Goal: Transaction & Acquisition: Book appointment/travel/reservation

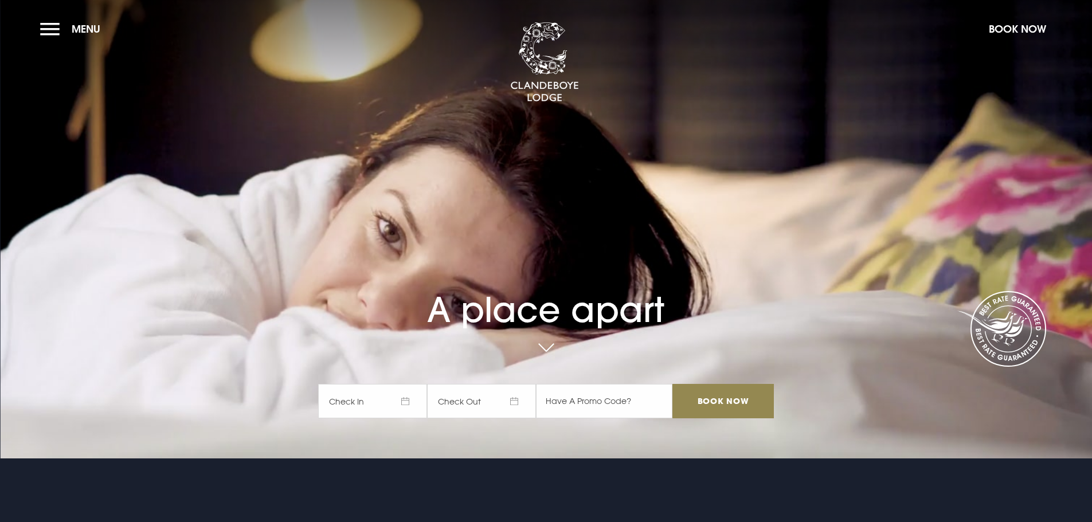
click at [409, 404] on span "Check In" at bounding box center [372, 401] width 109 height 34
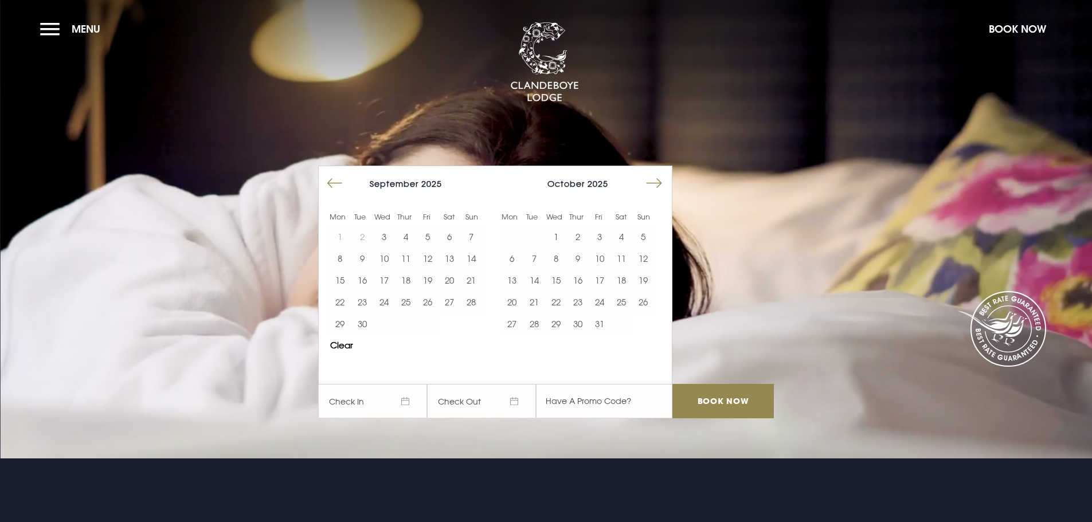
click at [656, 182] on button "Move forward to switch to the next month." at bounding box center [654, 184] width 22 height 22
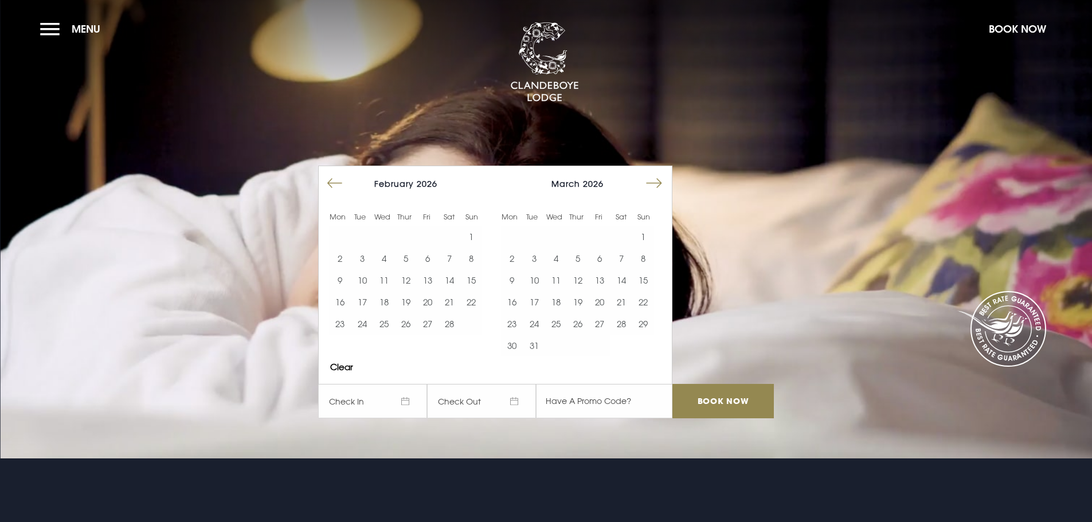
click at [656, 182] on button "Move forward to switch to the next month." at bounding box center [654, 184] width 22 height 22
click at [609, 304] on button "22" at bounding box center [600, 302] width 22 height 22
click at [630, 306] on button "23" at bounding box center [621, 302] width 22 height 22
click at [745, 401] on input "Book Now" at bounding box center [722, 401] width 101 height 34
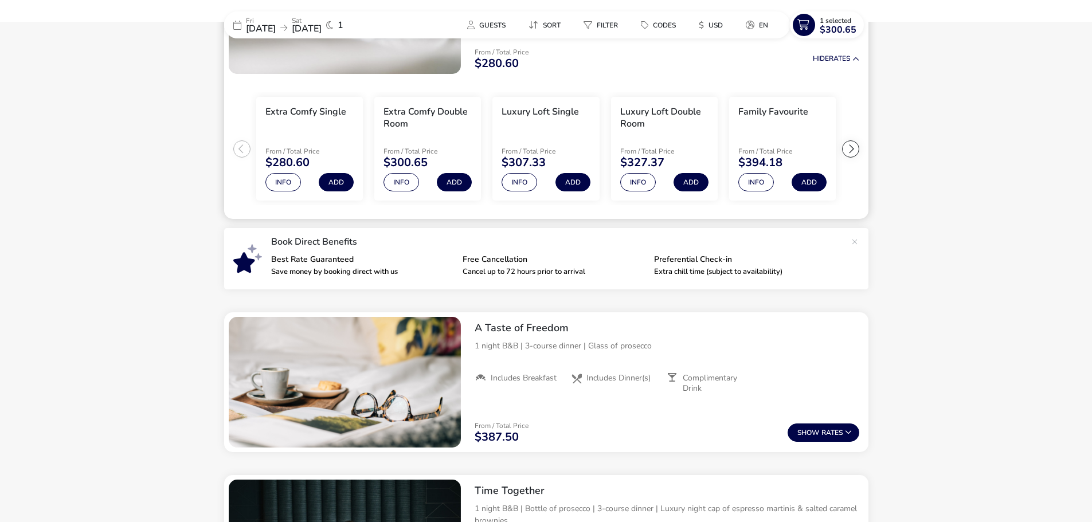
scroll to position [258, 0]
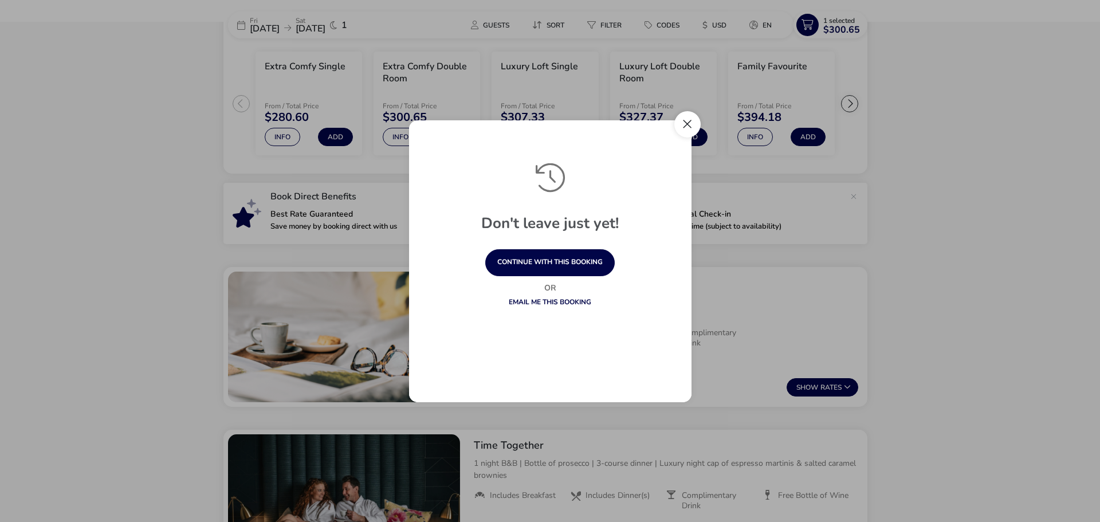
click at [687, 135] on button "Close" at bounding box center [688, 124] width 26 height 26
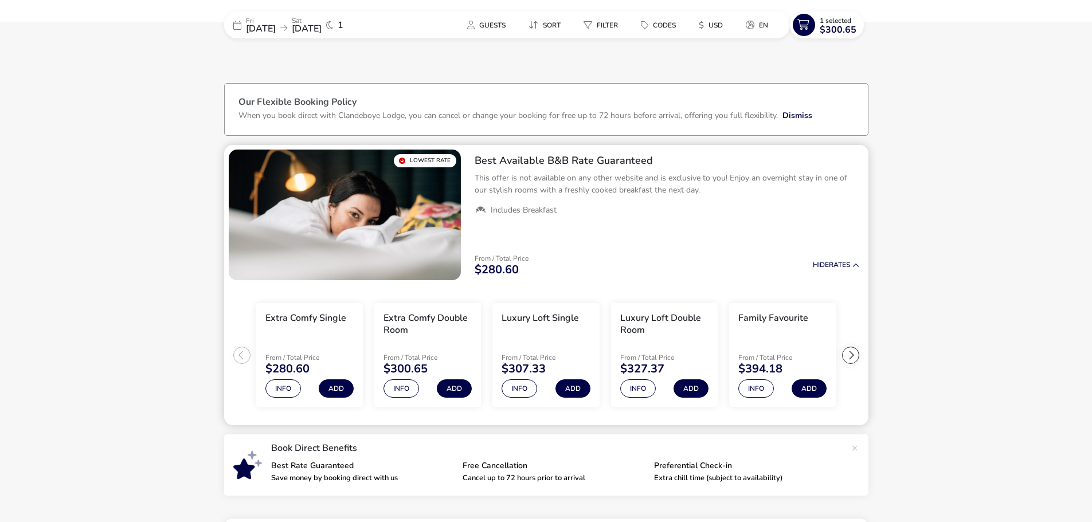
scroll to position [0, 0]
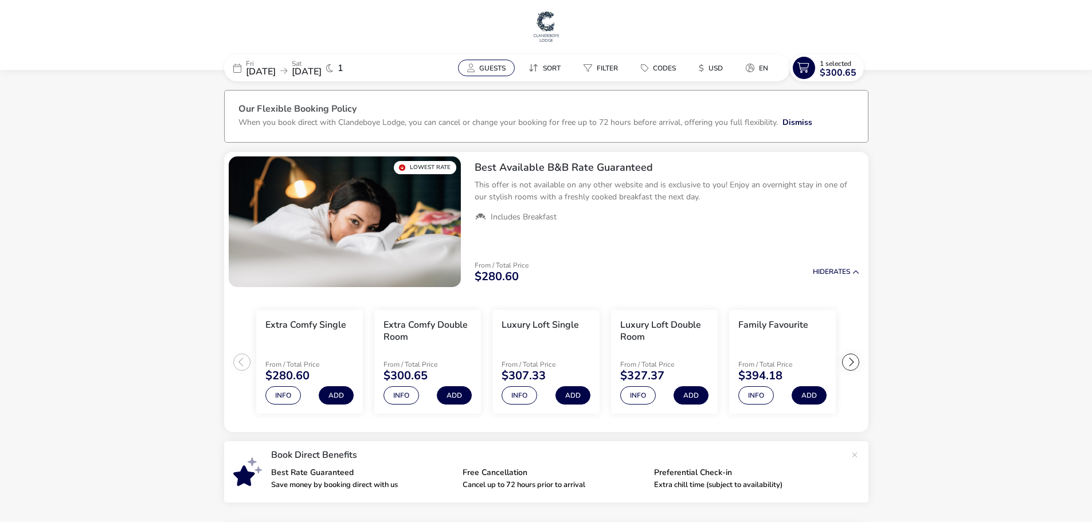
click at [500, 66] on span "Guests" at bounding box center [492, 68] width 26 height 9
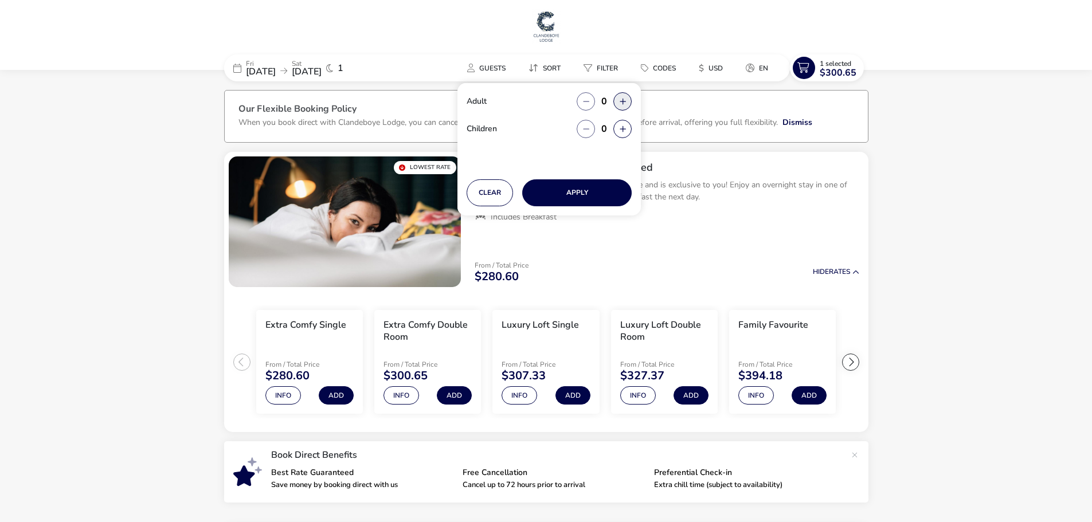
click at [616, 103] on button "button" at bounding box center [622, 101] width 18 height 18
click at [620, 100] on icon "button" at bounding box center [623, 101] width 6 height 7
type input "2"
click at [595, 193] on button "Apply" at bounding box center [576, 192] width 109 height 27
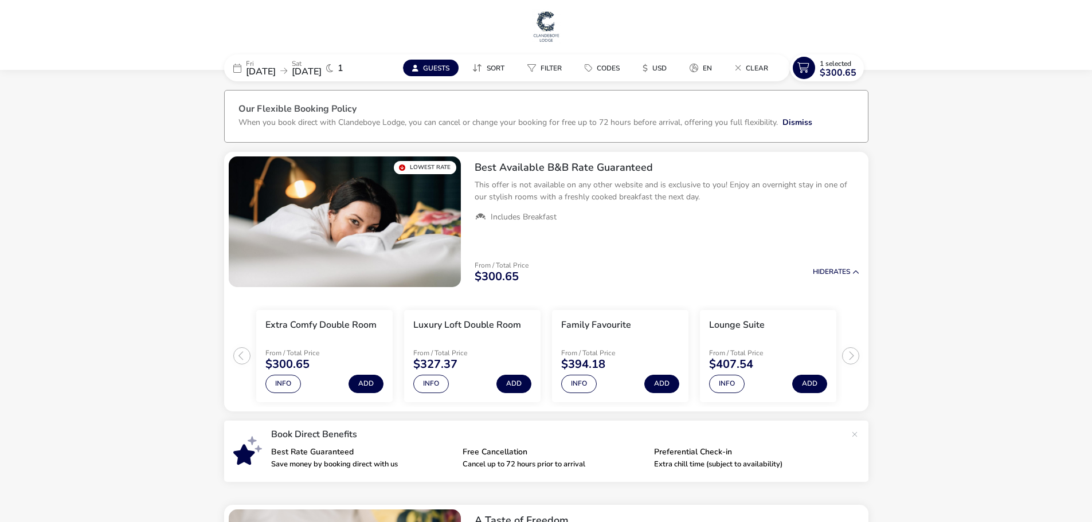
click at [322, 65] on span "[DATE]" at bounding box center [307, 71] width 30 height 13
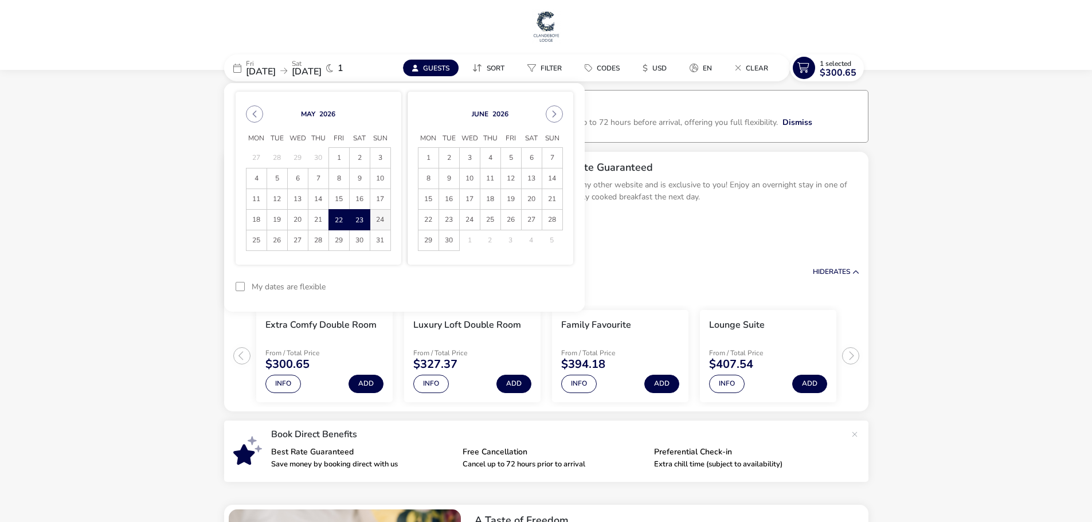
click at [380, 220] on span "24" at bounding box center [380, 220] width 20 height 20
click at [338, 218] on span "22" at bounding box center [339, 220] width 20 height 20
click at [377, 217] on span "24" at bounding box center [380, 220] width 20 height 20
click at [533, 289] on button "Apply Dates" at bounding box center [538, 286] width 70 height 27
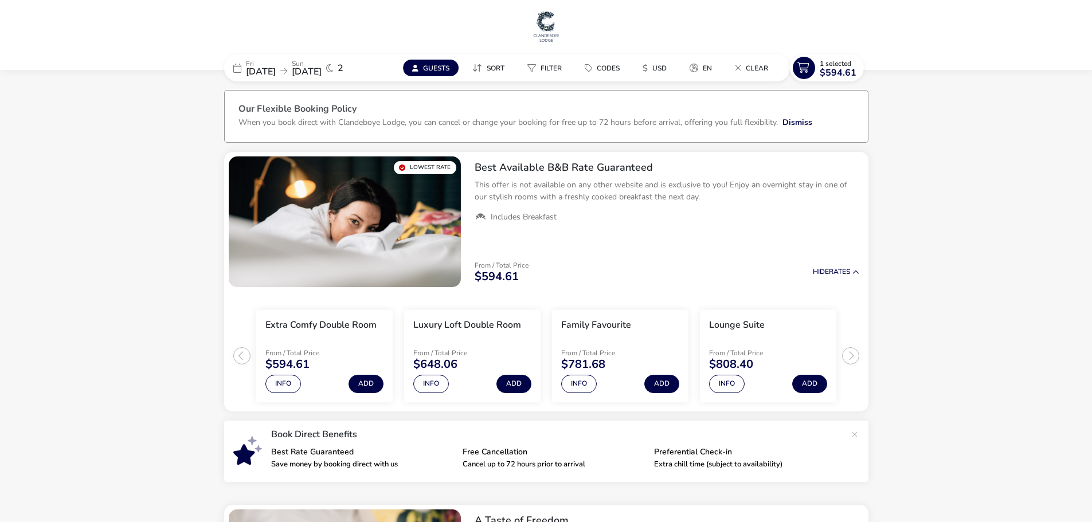
click at [253, 71] on span "[DATE]" at bounding box center [261, 71] width 30 height 13
click at [322, 68] on span "[DATE]" at bounding box center [307, 71] width 30 height 13
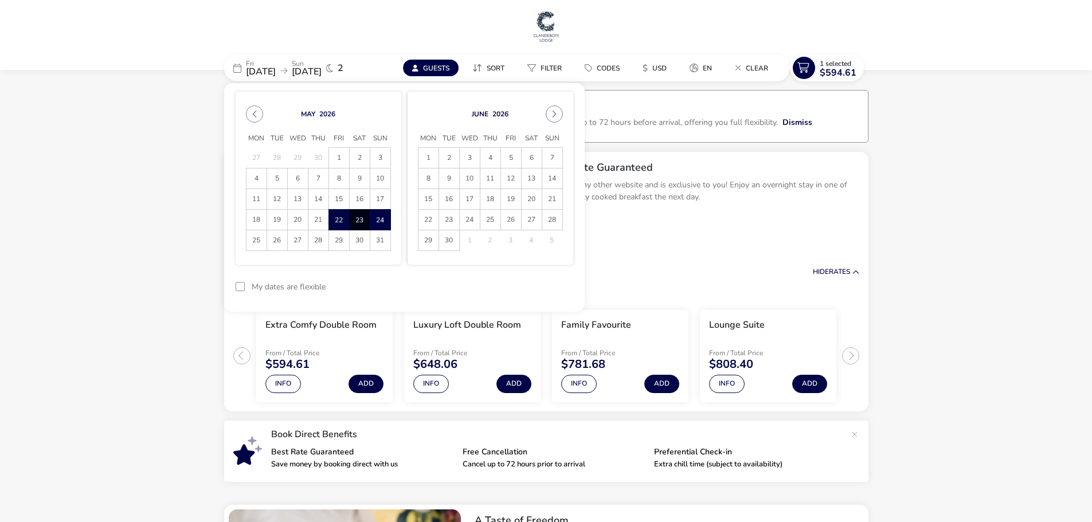
click at [335, 220] on span "22" at bounding box center [339, 220] width 20 height 20
click at [358, 220] on span "23" at bounding box center [360, 220] width 20 height 20
click at [422, 66] on button "Guests" at bounding box center [431, 68] width 56 height 17
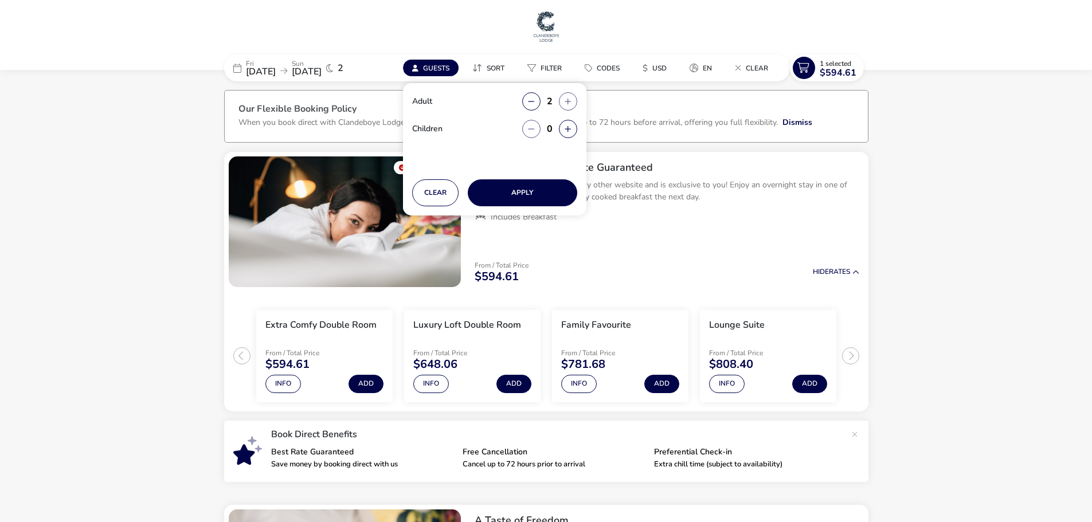
click at [343, 67] on span "2" at bounding box center [341, 68] width 6 height 9
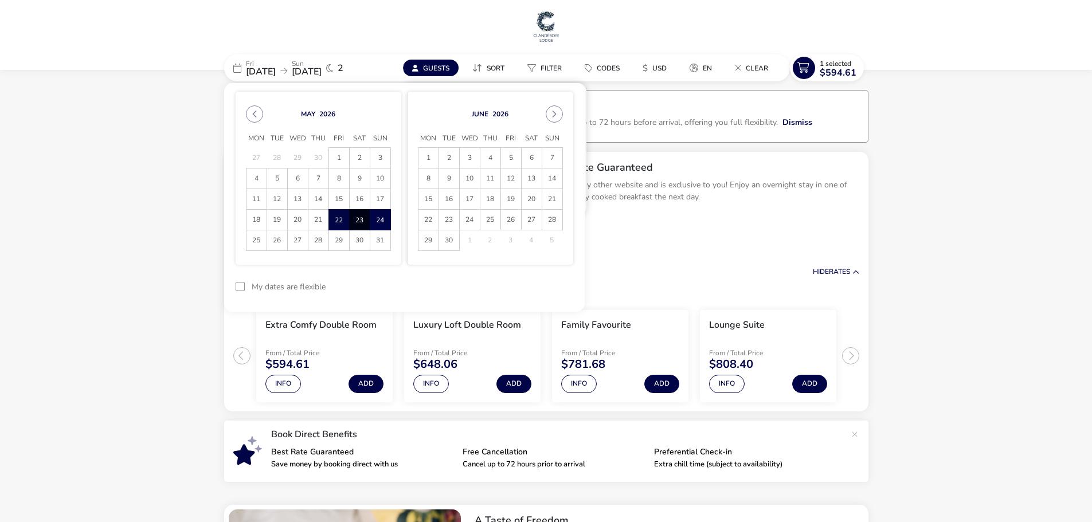
click at [342, 222] on span "22" at bounding box center [339, 220] width 20 height 20
click at [356, 223] on span "23" at bounding box center [360, 220] width 20 height 20
click at [539, 295] on button "Apply Dates" at bounding box center [538, 286] width 70 height 27
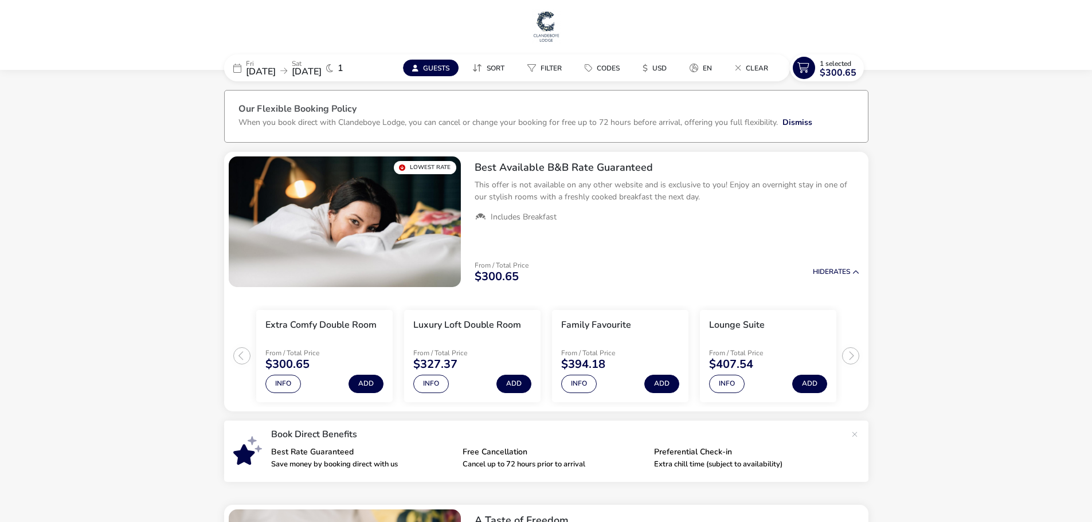
click at [428, 73] on button "Guests" at bounding box center [431, 68] width 56 height 17
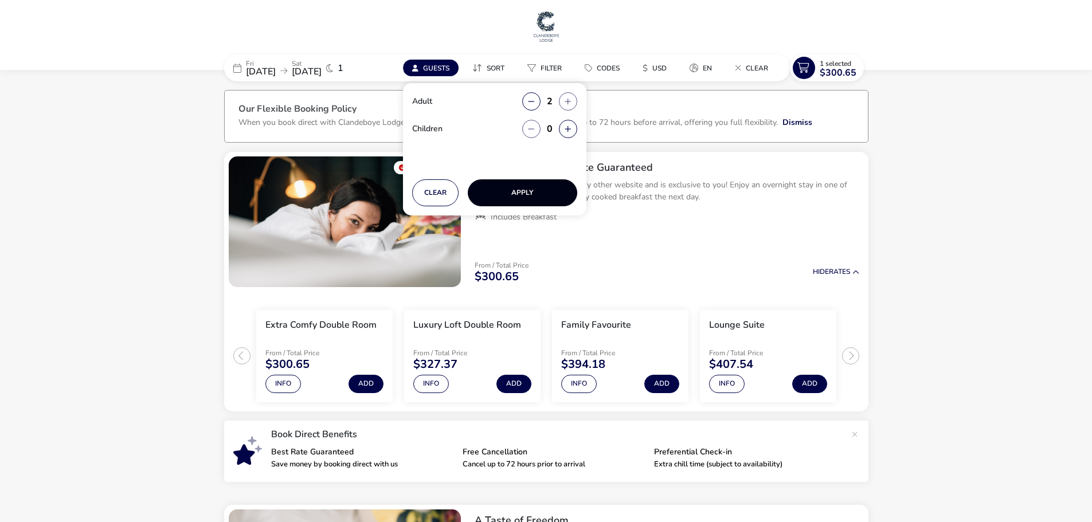
click at [525, 198] on button "Apply" at bounding box center [522, 192] width 109 height 27
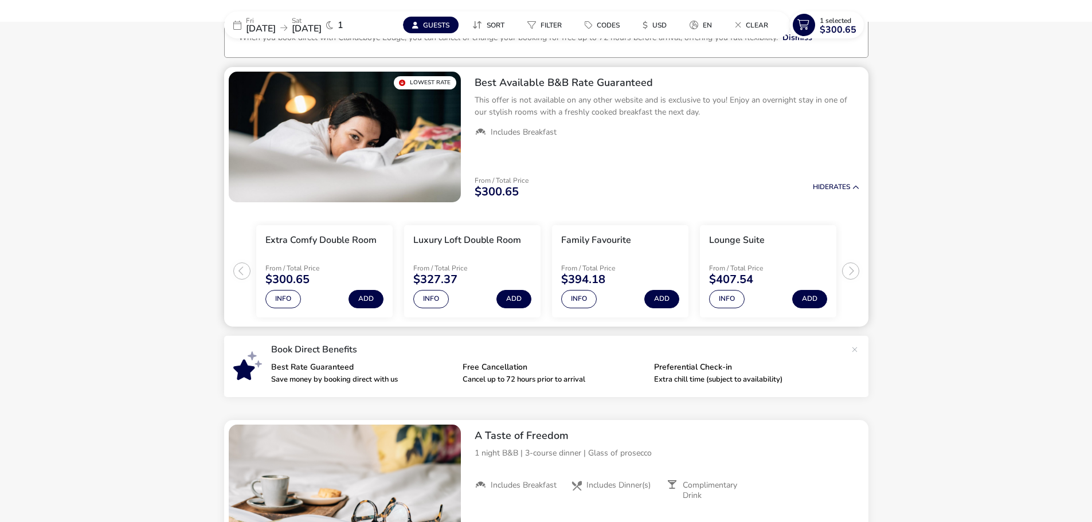
scroll to position [57, 0]
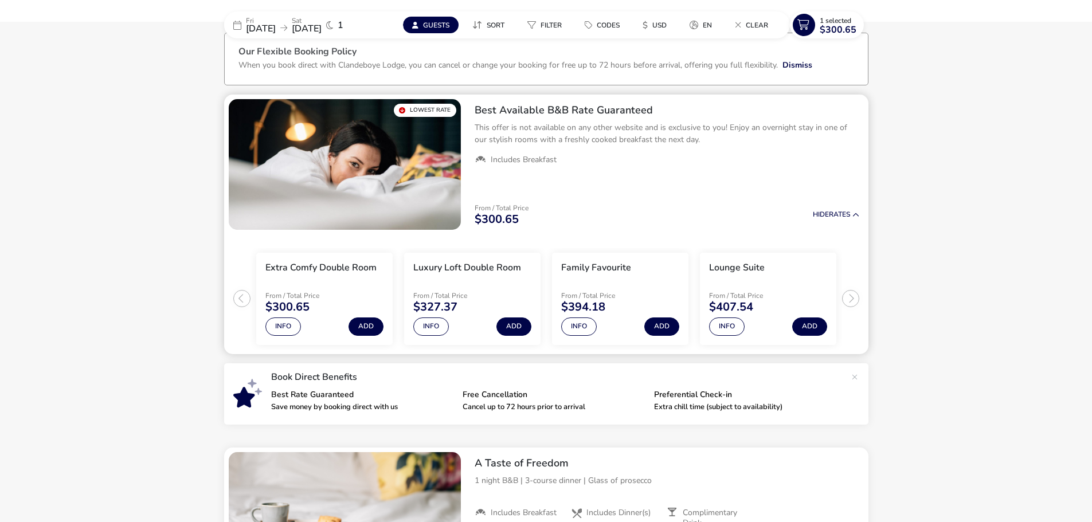
click at [858, 301] on ul "Extra Comfy Double Room From / Total Price $300.65 Info Add Luxury Loft Double …" at bounding box center [546, 294] width 644 height 120
click at [852, 298] on ul "Extra Comfy Double Room From / Total Price $300.65 Info Add Luxury Loft Double …" at bounding box center [546, 294] width 644 height 120
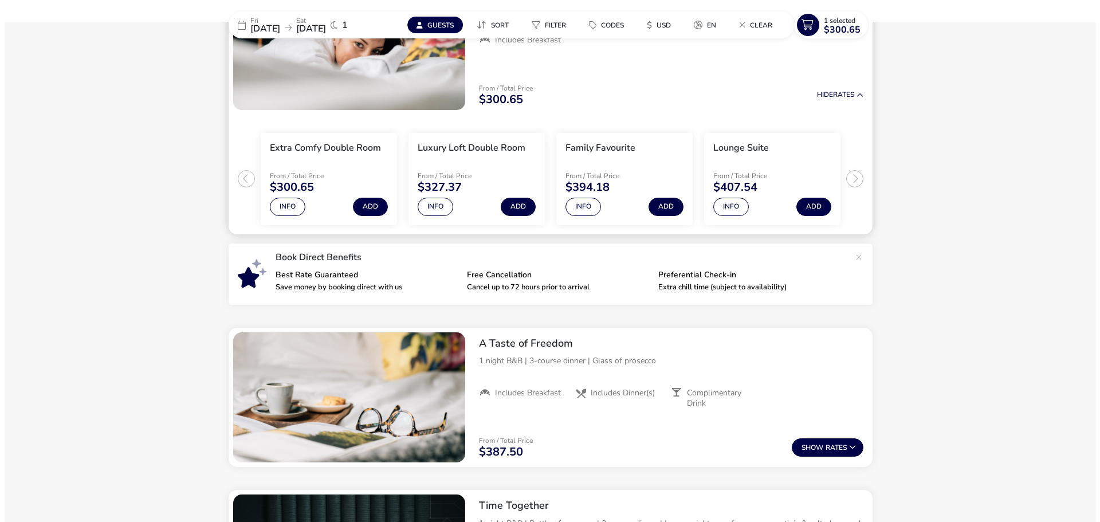
scroll to position [0, 0]
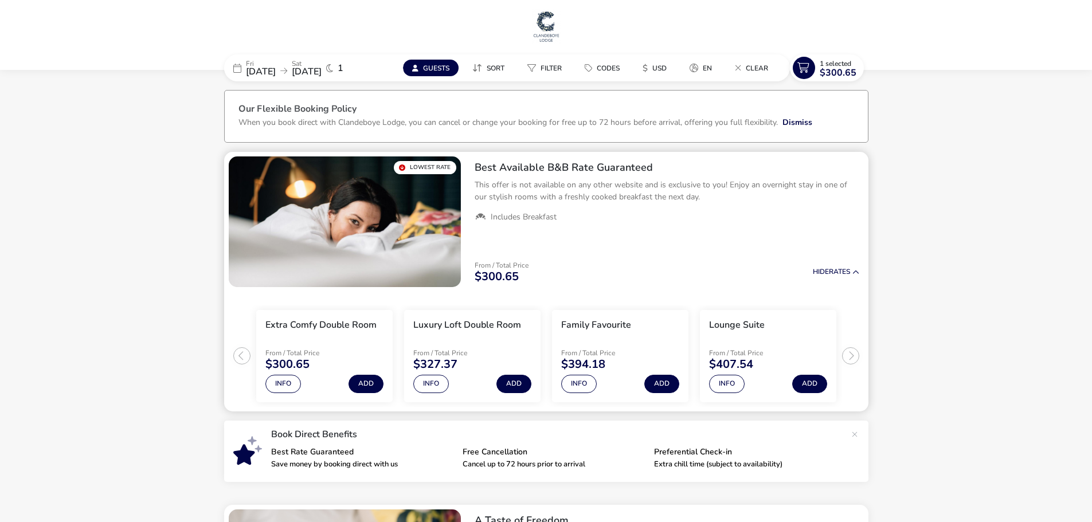
click at [238, 348] on ul "Extra Comfy Double Room From / Total Price $300.65 Info Add Luxury Loft Double …" at bounding box center [546, 352] width 644 height 120
click at [584, 385] on button "Info" at bounding box center [579, 384] width 36 height 18
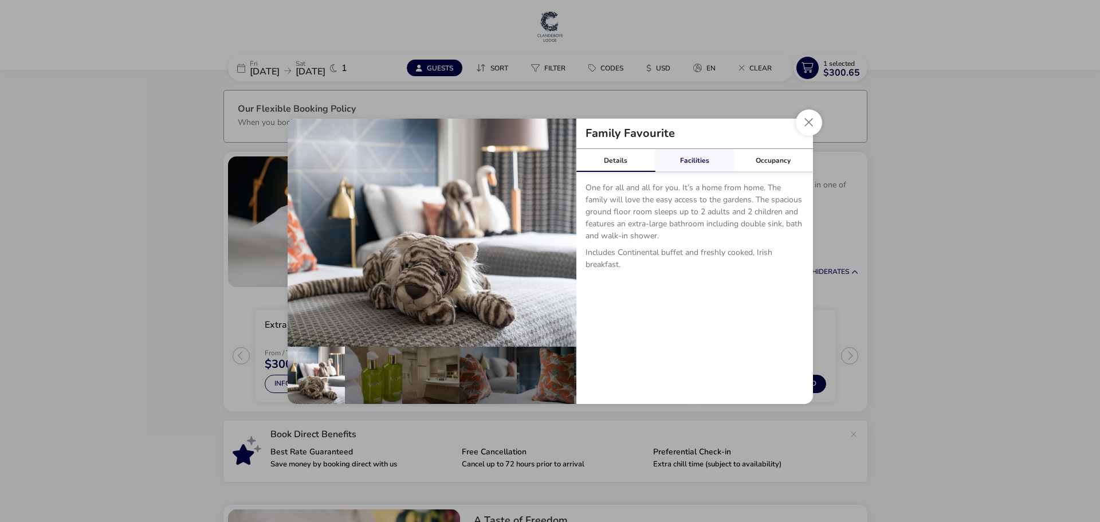
click at [686, 158] on link "Facilities" at bounding box center [694, 160] width 79 height 23
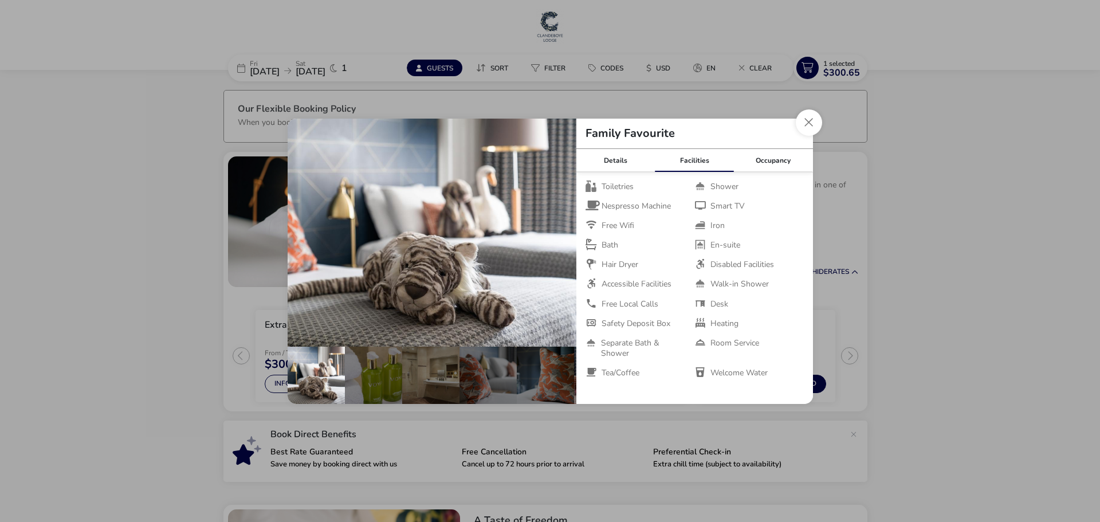
scroll to position [9, 0]
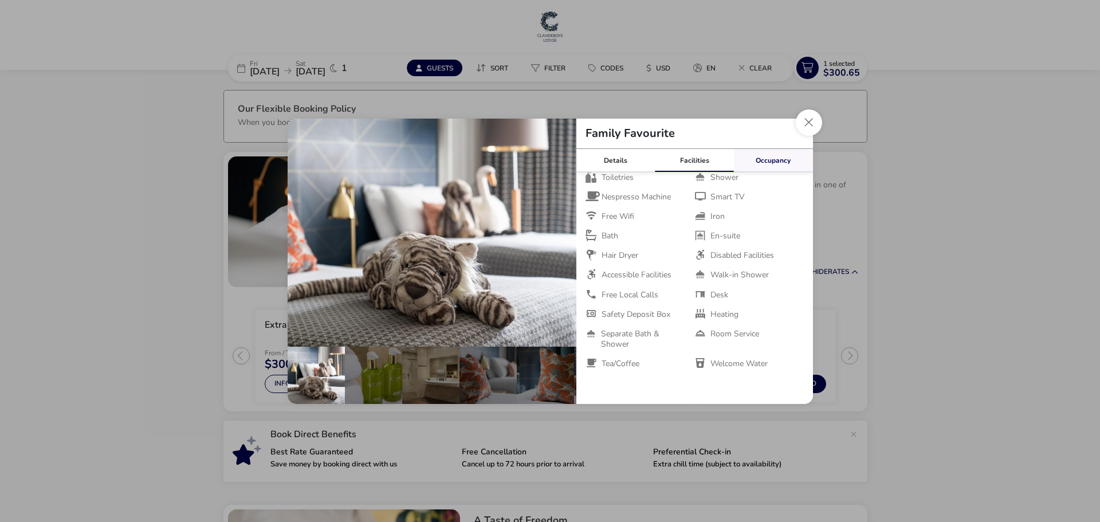
click at [792, 160] on link "Occupancy" at bounding box center [773, 160] width 79 height 23
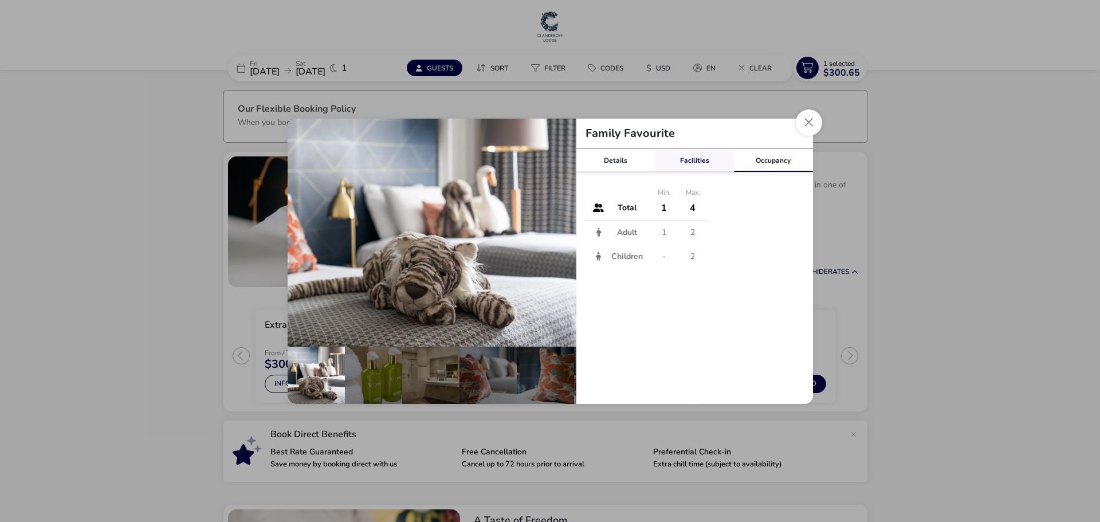
click at [698, 153] on link "Facilities" at bounding box center [694, 160] width 79 height 23
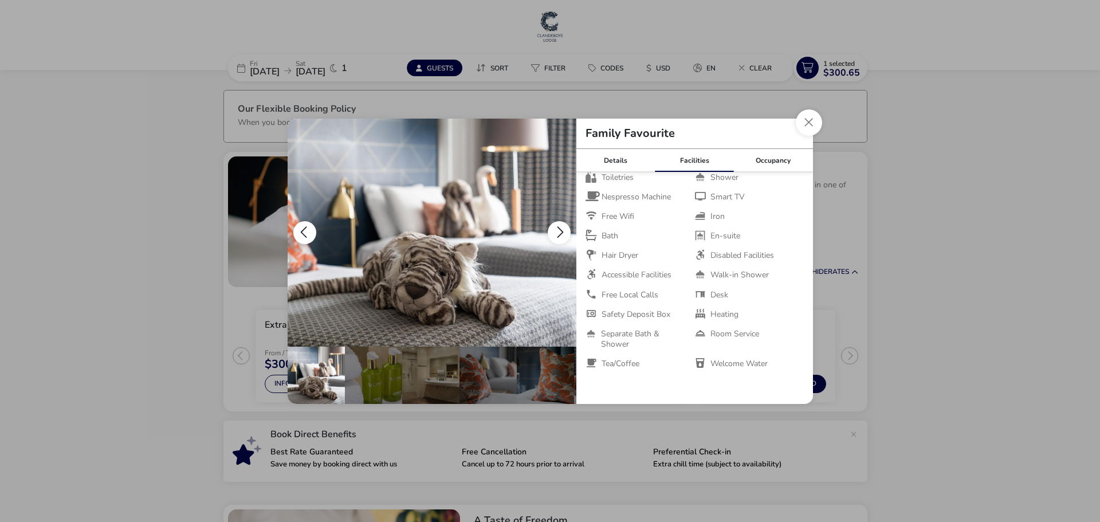
click at [569, 235] on button "details" at bounding box center [559, 232] width 23 height 23
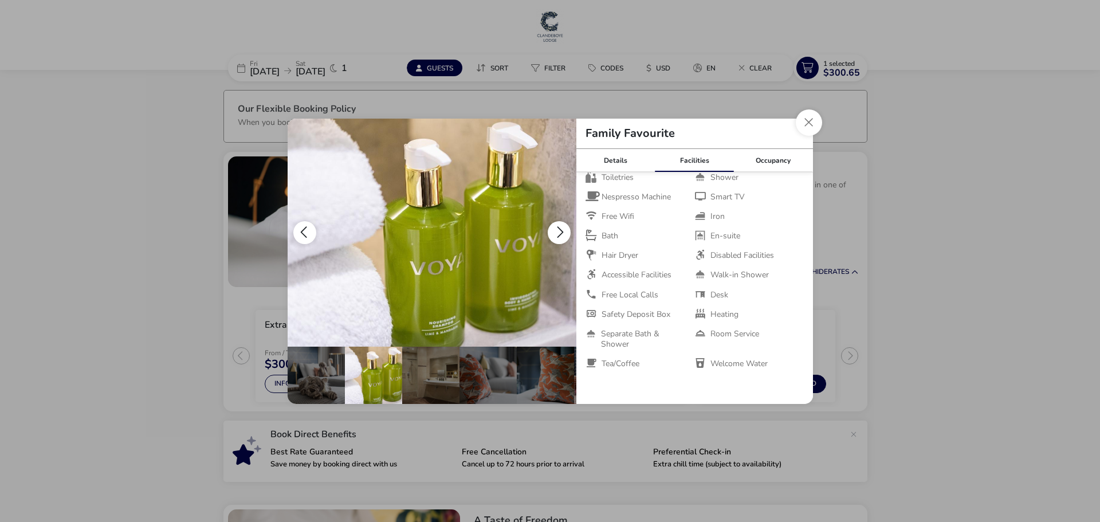
click at [569, 235] on button "details" at bounding box center [559, 232] width 23 height 23
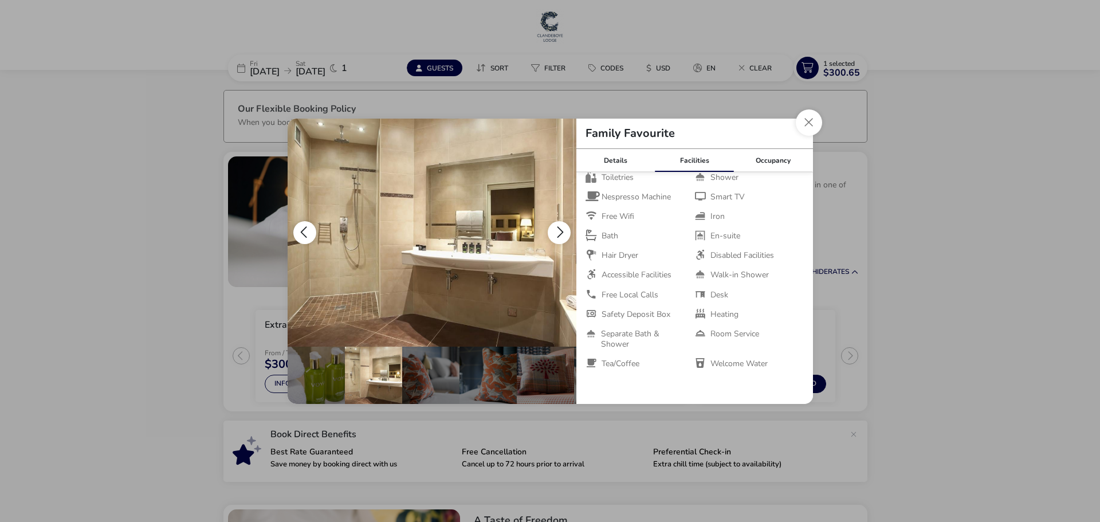
click at [569, 234] on button "details" at bounding box center [559, 232] width 23 height 23
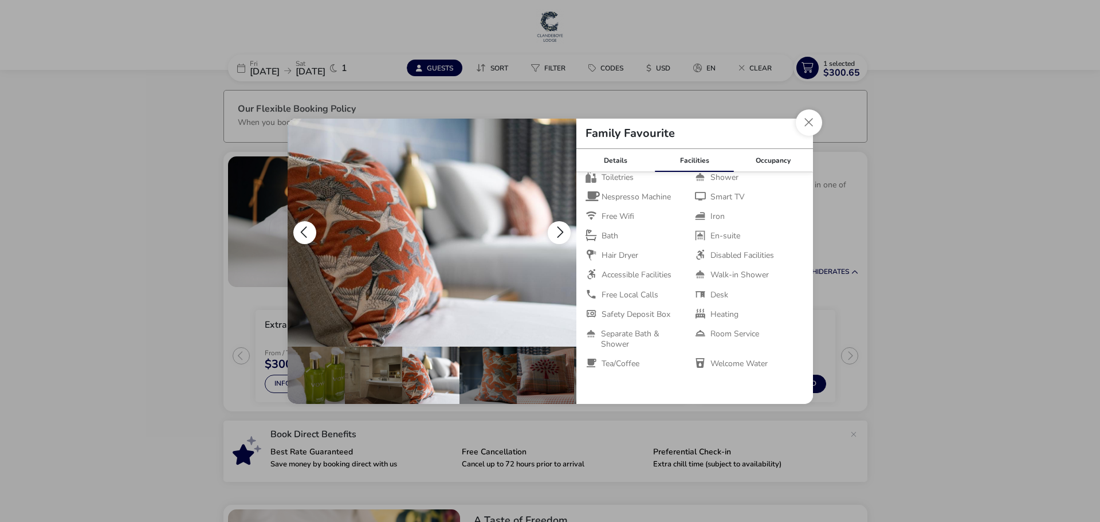
scroll to position [0, 115]
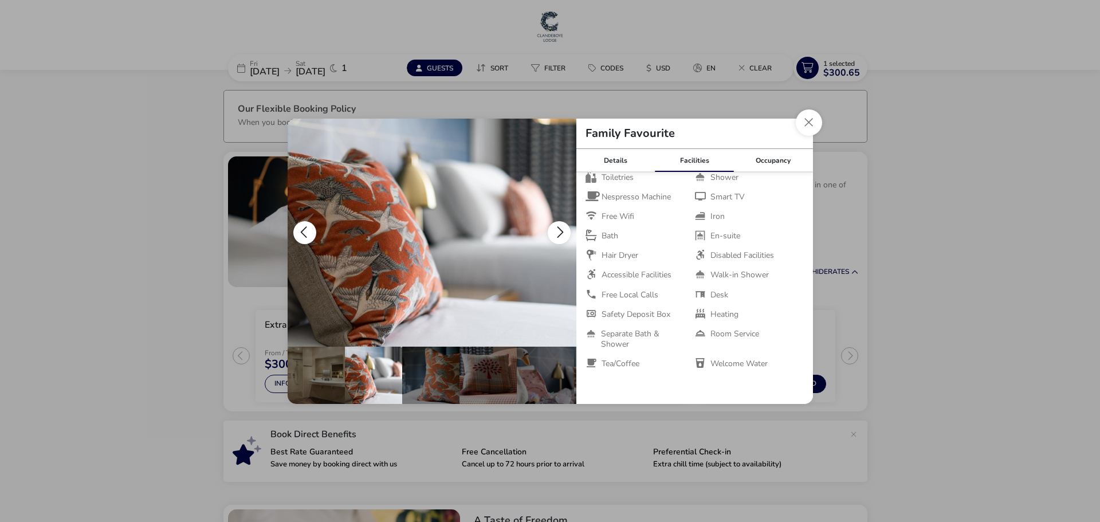
click at [569, 234] on button "details" at bounding box center [559, 232] width 23 height 23
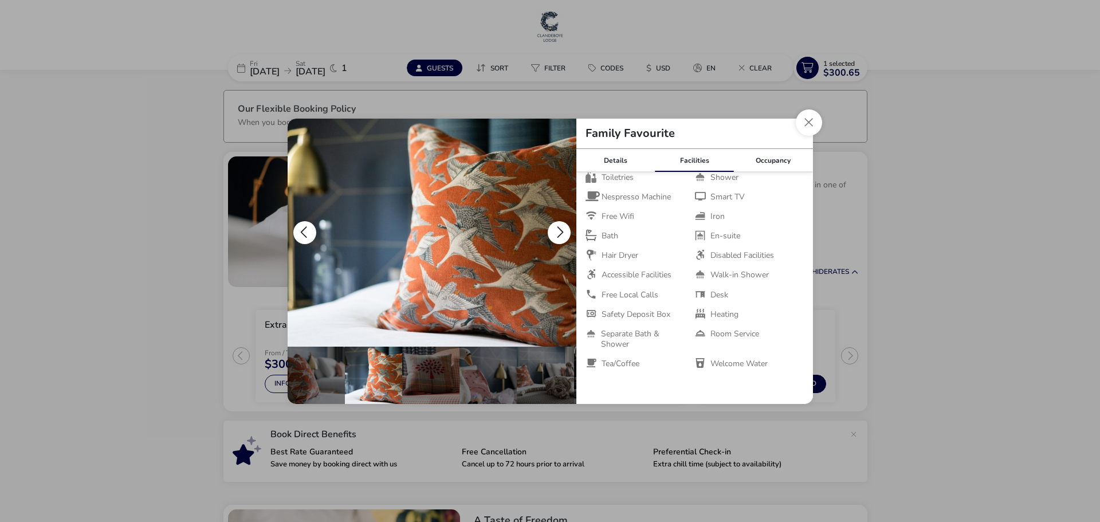
click at [569, 234] on button "details" at bounding box center [559, 232] width 23 height 23
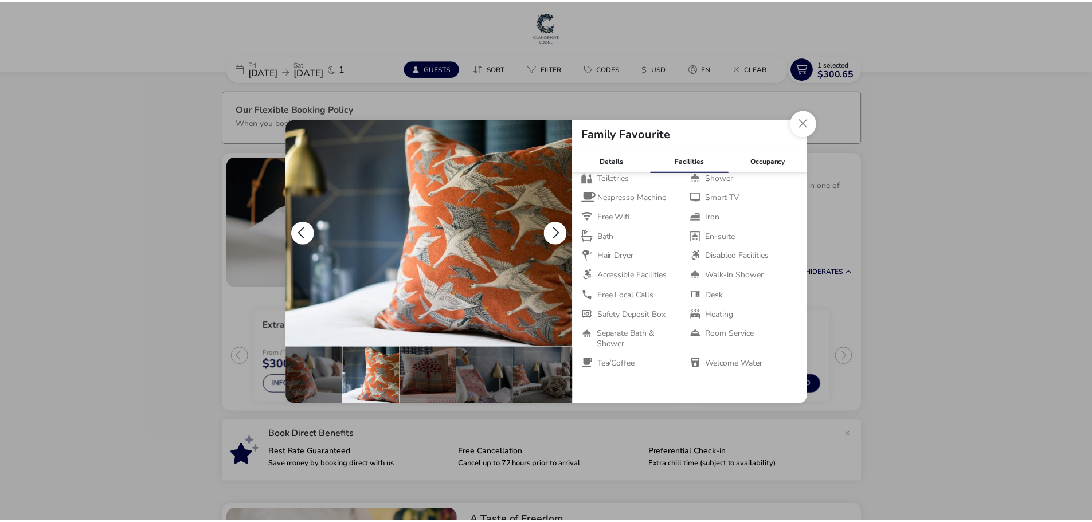
scroll to position [0, 227]
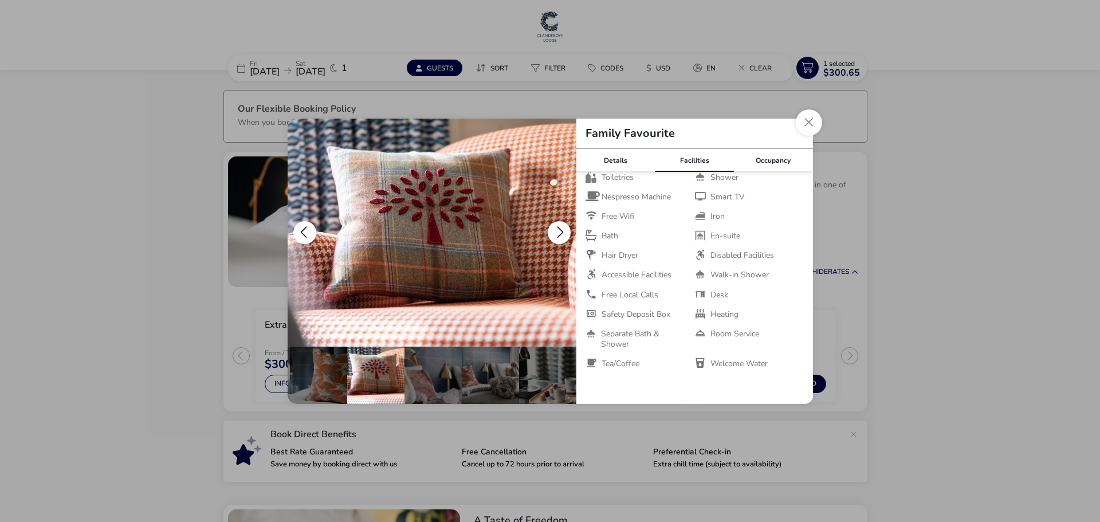
click at [569, 234] on button "details" at bounding box center [559, 232] width 23 height 23
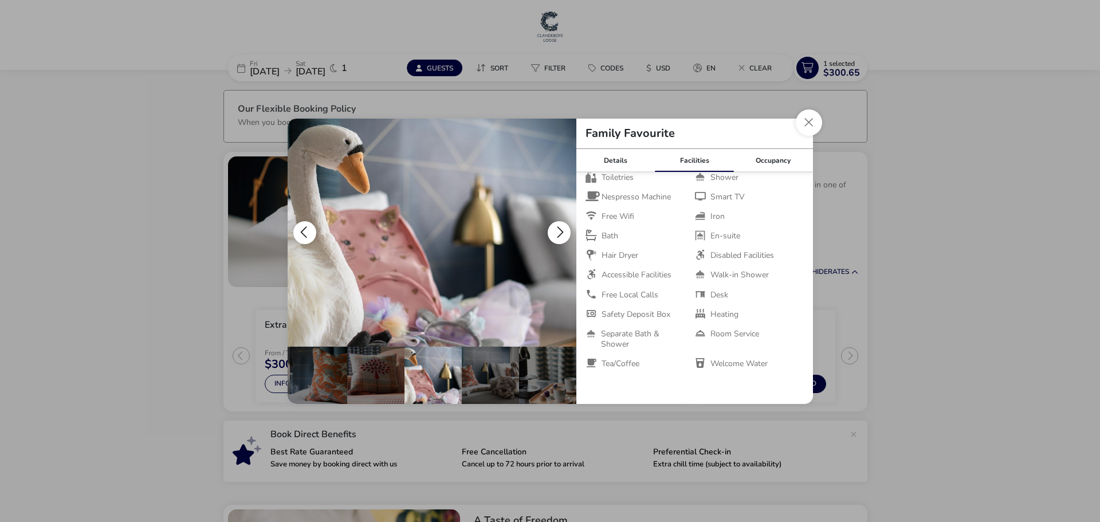
click at [566, 233] on button "details" at bounding box center [559, 232] width 23 height 23
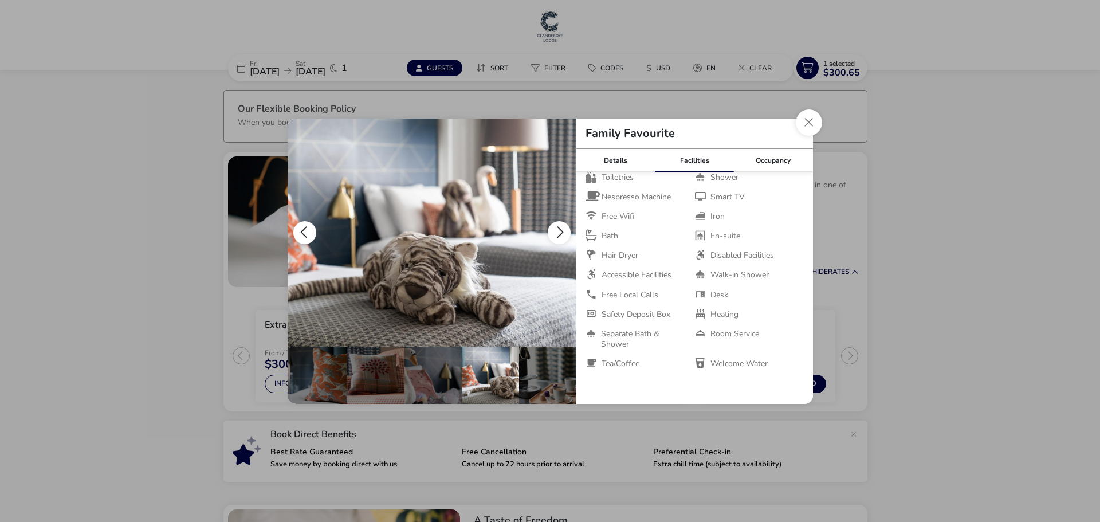
click at [566, 233] on button "details" at bounding box center [559, 232] width 23 height 23
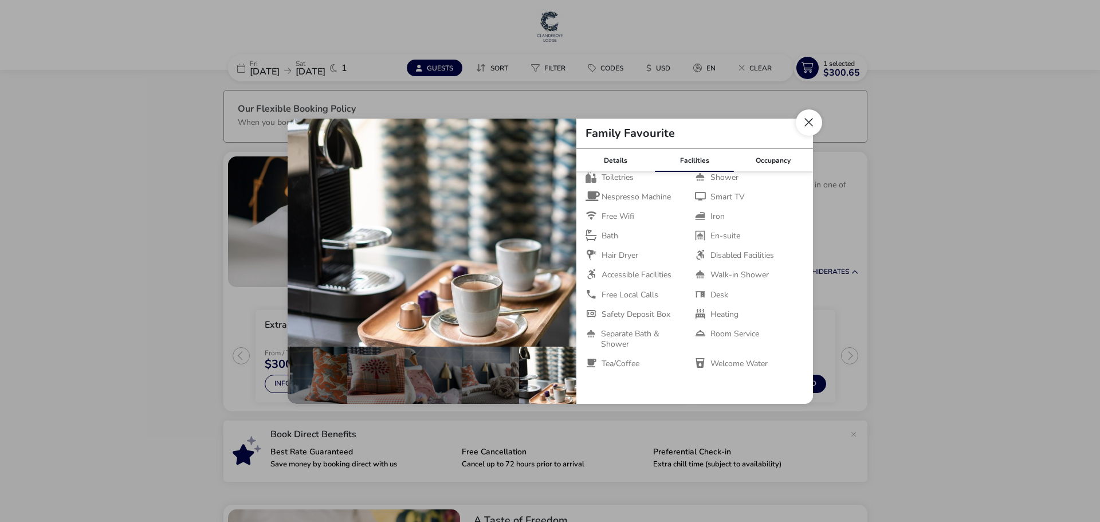
click at [811, 120] on button "Close dialog" at bounding box center [809, 122] width 26 height 26
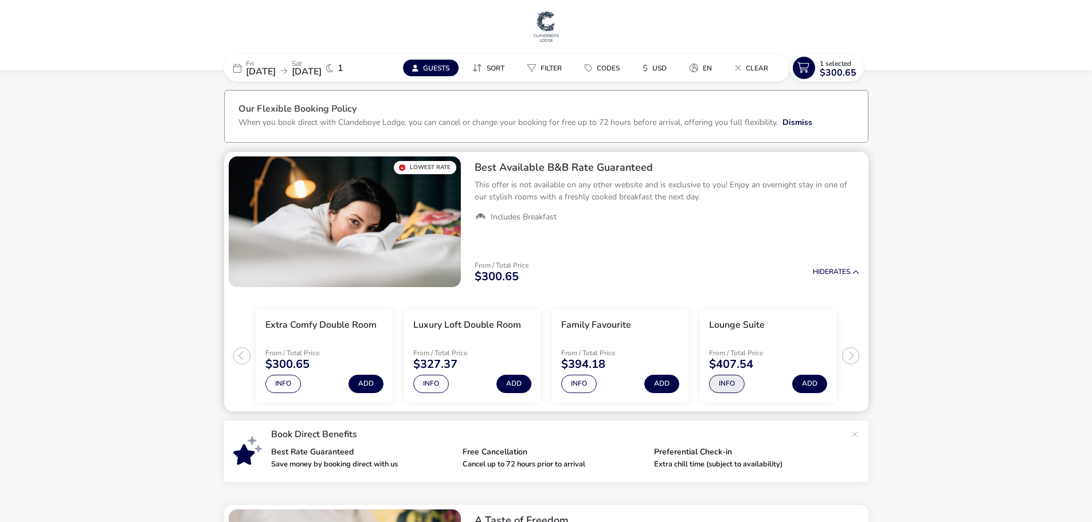
click at [728, 379] on button "Info" at bounding box center [727, 384] width 36 height 18
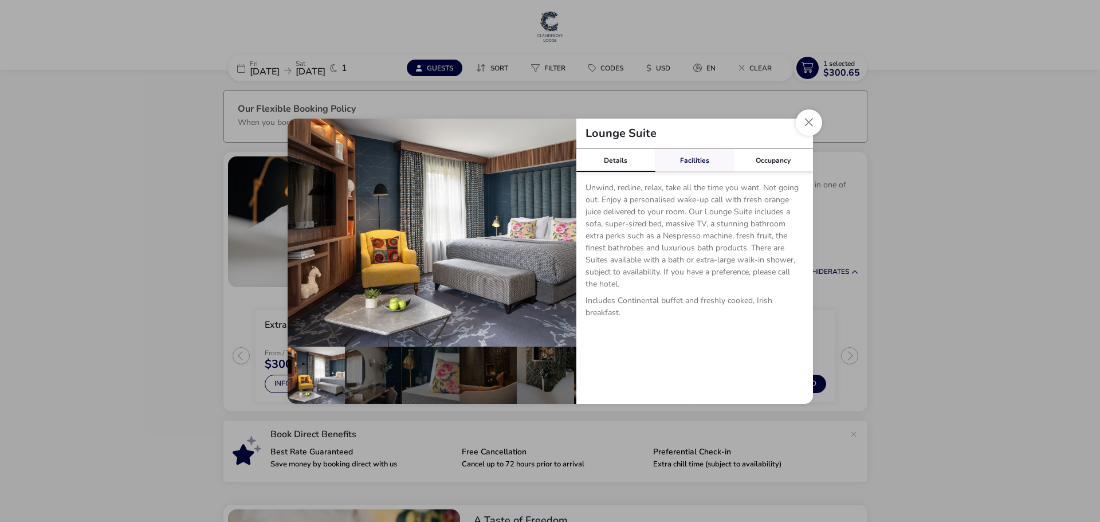
click at [687, 160] on link "Facilities" at bounding box center [694, 160] width 79 height 23
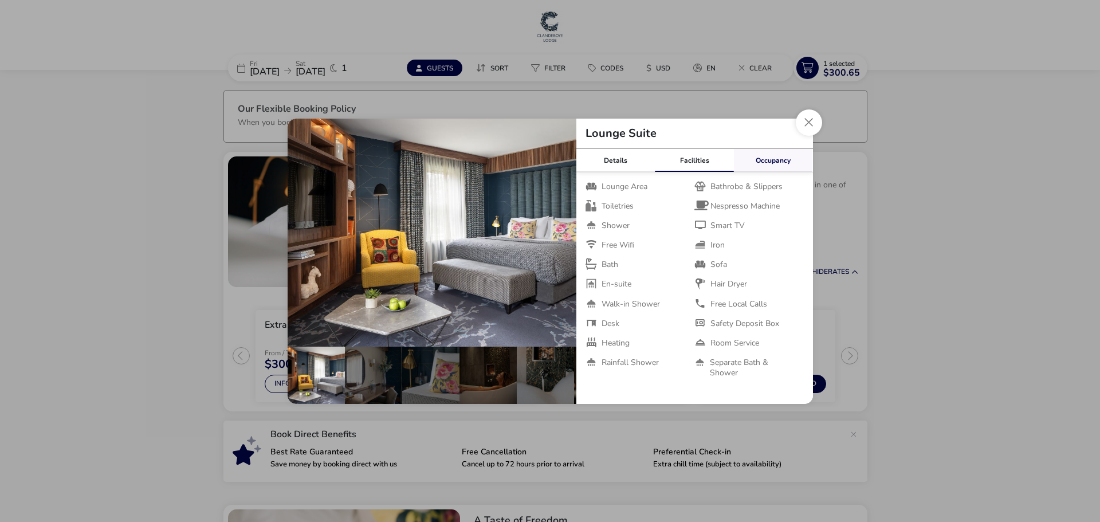
click at [764, 160] on link "Occupancy" at bounding box center [773, 160] width 79 height 23
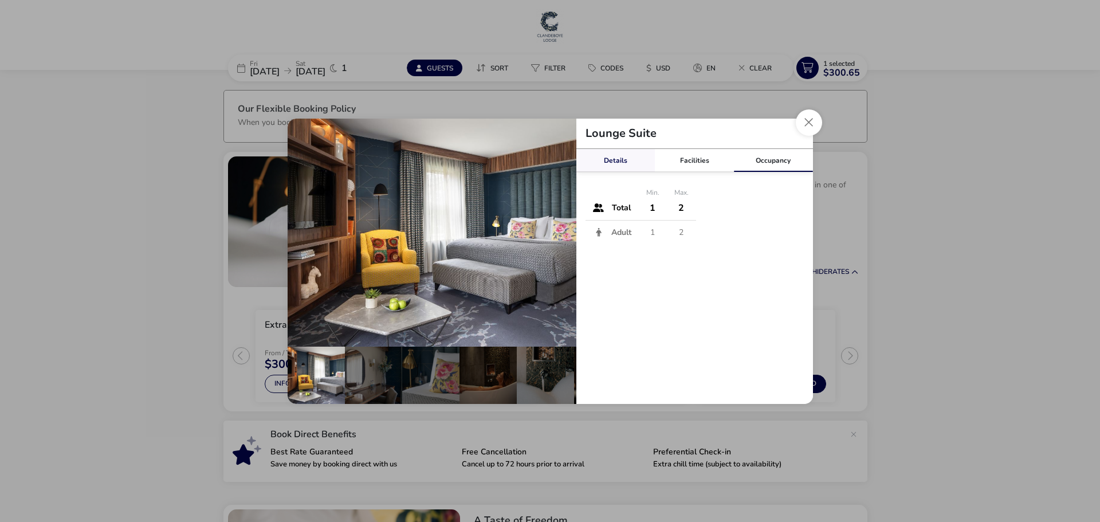
click at [621, 160] on link "Details" at bounding box center [616, 160] width 79 height 23
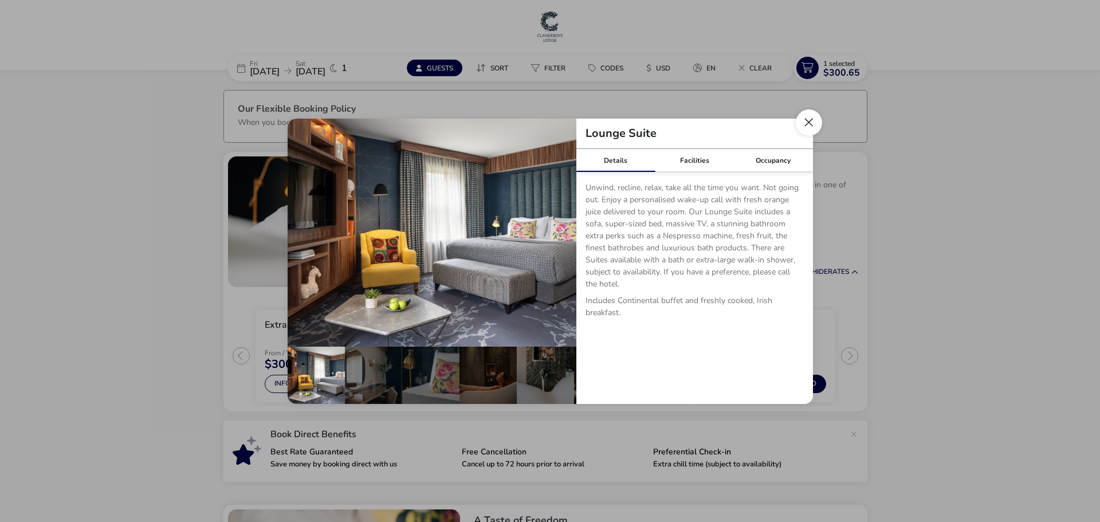
click at [812, 119] on button "Close dialog" at bounding box center [809, 122] width 26 height 26
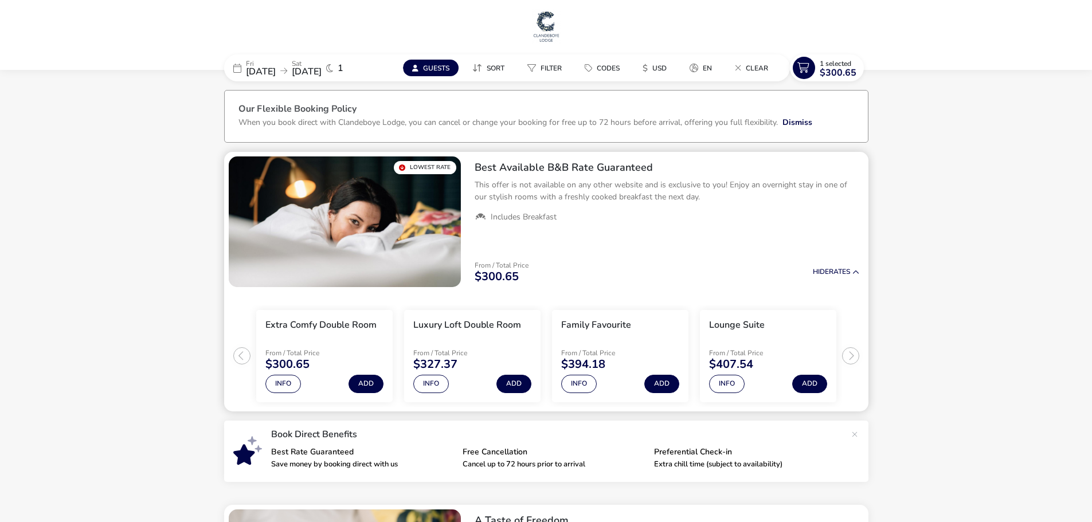
drag, startPoint x: 851, startPoint y: 351, endPoint x: 813, endPoint y: 344, distance: 38.4
click at [849, 353] on ul "Extra Comfy Double Room From / Total Price $300.65 Info Add Luxury Loft Double …" at bounding box center [546, 352] width 644 height 120
click at [239, 358] on ul "Extra Comfy Double Room From / Total Price $300.65 Info Add Luxury Loft Double …" at bounding box center [546, 352] width 644 height 120
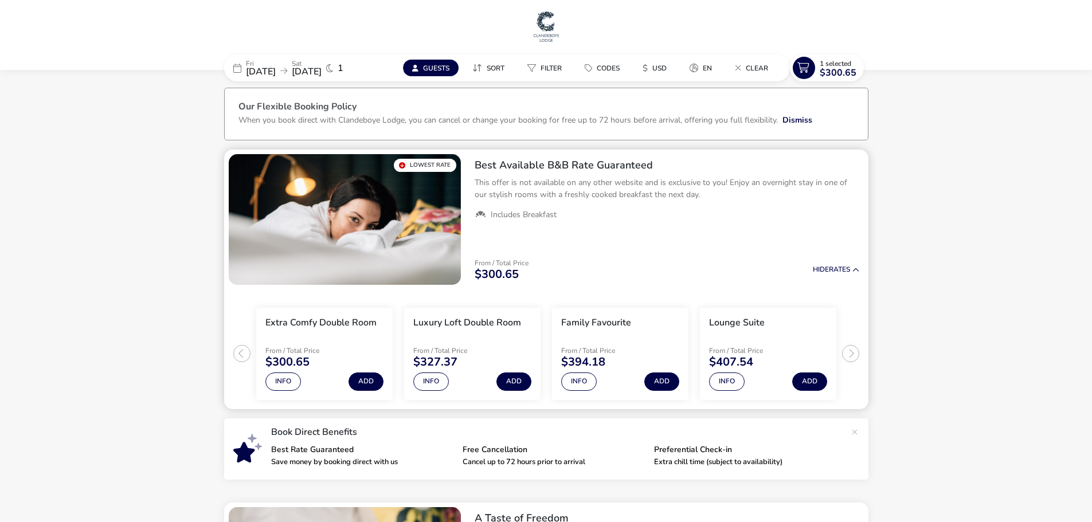
scroll to position [0, 0]
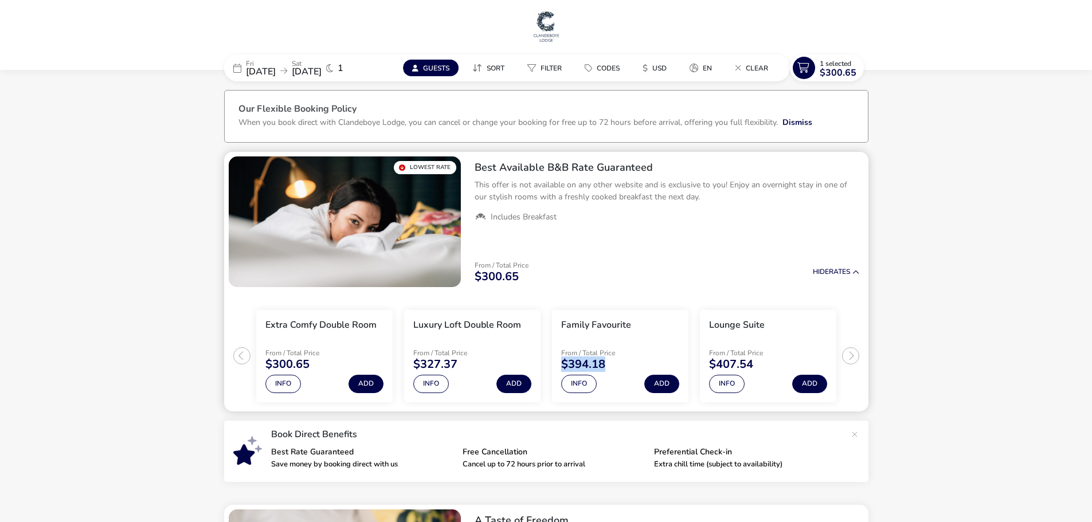
drag, startPoint x: 609, startPoint y: 361, endPoint x: 559, endPoint y: 360, distance: 49.9
click at [559, 360] on li "Family Favourite From / Total Price $394.18 Info Add" at bounding box center [620, 356] width 136 height 92
